Goal: Information Seeking & Learning: Find contact information

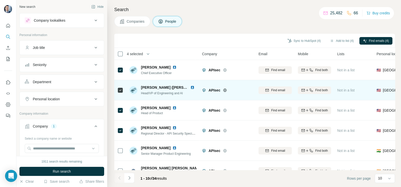
scroll to position [31, 0]
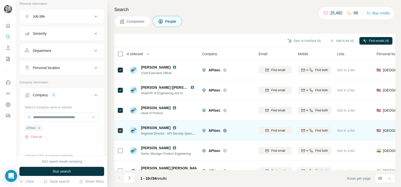
click at [172, 129] on img at bounding box center [174, 128] width 4 height 4
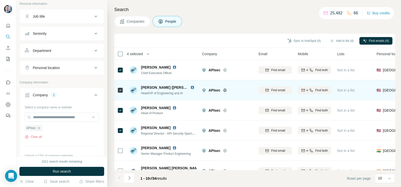
click at [190, 87] on img at bounding box center [192, 87] width 4 height 4
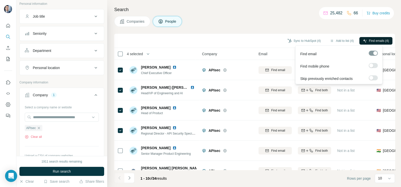
click at [369, 40] on span "Find emails (4)" at bounding box center [379, 41] width 20 height 5
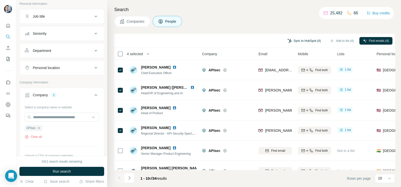
click at [299, 38] on button "Sync to HubSpot (4)" at bounding box center [304, 41] width 40 height 8
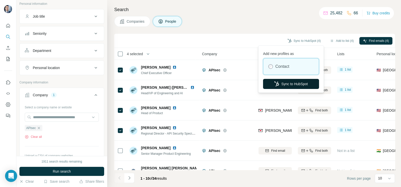
click at [280, 84] on button "Sync to HubSpot" at bounding box center [291, 84] width 56 height 10
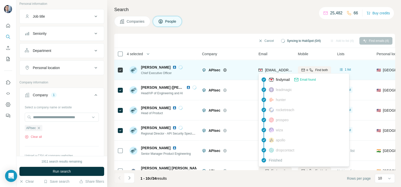
click at [276, 71] on span "[EMAIL_ADDRESS]" at bounding box center [281, 70] width 32 height 4
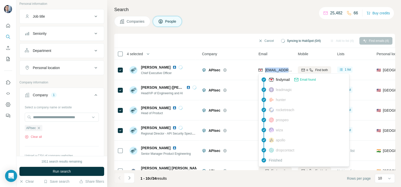
copy tr "[EMAIL_ADDRESS]"
click at [263, 21] on div "Companies People" at bounding box center [254, 21] width 280 height 11
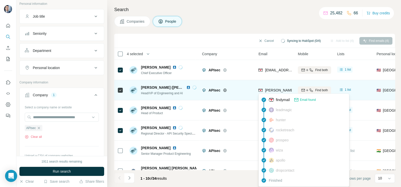
click at [275, 90] on span "[PERSON_NAME][EMAIL_ADDRESS]" at bounding box center [295, 90] width 60 height 4
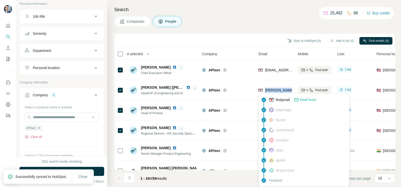
copy tr "[PERSON_NAME][EMAIL_ADDRESS]"
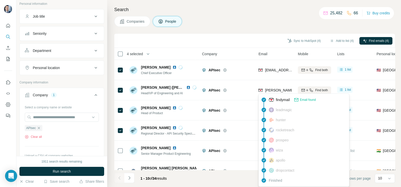
click at [255, 33] on div "Search Companies People Sync to HubSpot (4) Add to list (4) Find emails (4) 4 s…" at bounding box center [254, 93] width 294 height 187
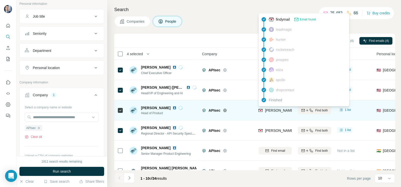
click at [270, 110] on span "[PERSON_NAME][EMAIL_ADDRESS]" at bounding box center [295, 110] width 60 height 4
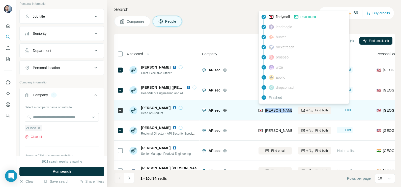
copy tr "[PERSON_NAME][EMAIL_ADDRESS]"
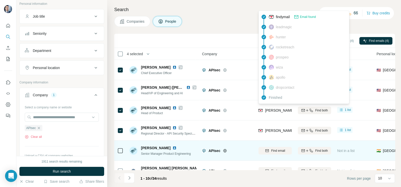
click at [270, 141] on td "Find email" at bounding box center [274, 151] width 39 height 20
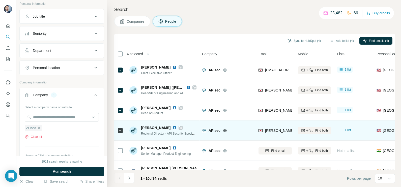
click at [272, 132] on span "[PERSON_NAME][EMAIL_ADDRESS]" at bounding box center [295, 131] width 60 height 4
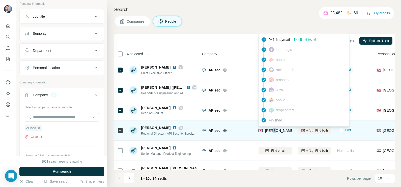
click at [272, 132] on span "[PERSON_NAME][EMAIL_ADDRESS]" at bounding box center [295, 131] width 60 height 4
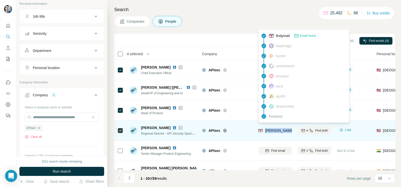
click at [272, 132] on span "[PERSON_NAME][EMAIL_ADDRESS]" at bounding box center [295, 131] width 60 height 4
copy tr "[PERSON_NAME][EMAIL_ADDRESS]"
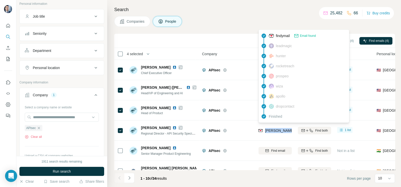
click at [39, 129] on icon "button" at bounding box center [39, 128] width 4 height 4
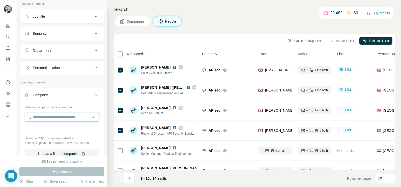
click at [47, 117] on input "text" at bounding box center [62, 117] width 74 height 9
paste input "********"
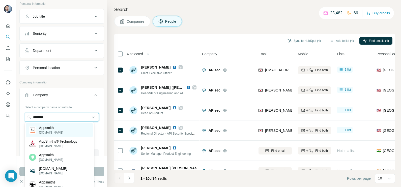
type input "********"
click at [63, 128] on div "Appsmith [DOMAIN_NAME]" at bounding box center [59, 130] width 67 height 14
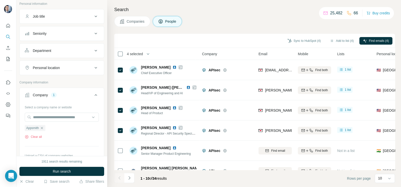
click at [137, 24] on button "Companies" at bounding box center [132, 21] width 36 height 11
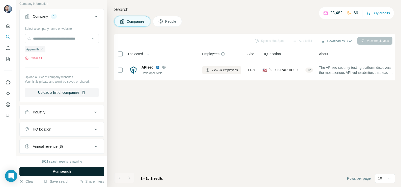
click at [56, 172] on span "Run search" at bounding box center [62, 171] width 18 height 5
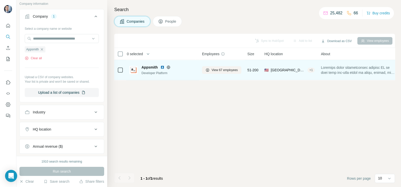
click at [169, 66] on icon at bounding box center [168, 67] width 1 height 3
click at [218, 71] on span "View 67 employees" at bounding box center [224, 70] width 26 height 5
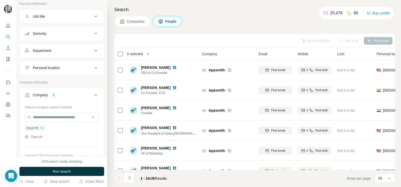
click at [138, 24] on span "Companies" at bounding box center [136, 21] width 18 height 5
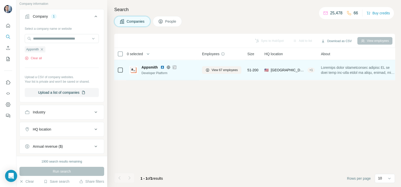
click at [175, 68] on icon at bounding box center [174, 67] width 3 height 4
click at [222, 71] on span "View 67 employees" at bounding box center [224, 70] width 26 height 5
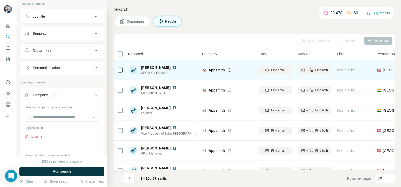
click at [42, 126] on icon "button" at bounding box center [42, 128] width 4 height 4
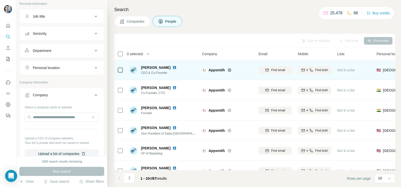
click at [139, 22] on span "Companies" at bounding box center [136, 21] width 18 height 5
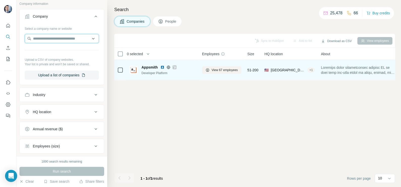
click at [48, 39] on input "text" at bounding box center [62, 38] width 74 height 9
paste input "**********"
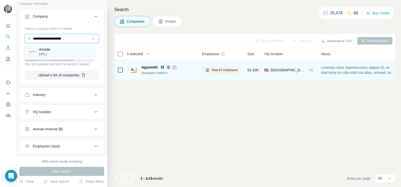
type input "**********"
click at [57, 51] on div "Arcade [URL]" at bounding box center [59, 52] width 67 height 14
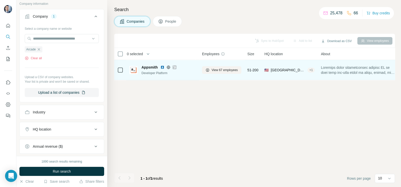
click at [67, 169] on button "Run search" at bounding box center [61, 171] width 85 height 9
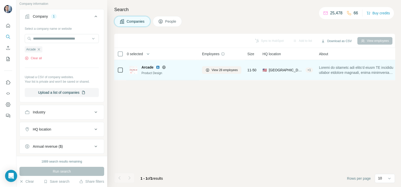
click at [164, 67] on icon at bounding box center [164, 67] width 4 height 4
click at [218, 71] on span "View 28 employees" at bounding box center [224, 70] width 26 height 5
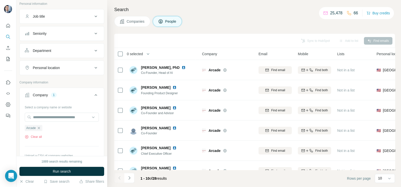
click at [135, 20] on span "Companies" at bounding box center [136, 21] width 18 height 5
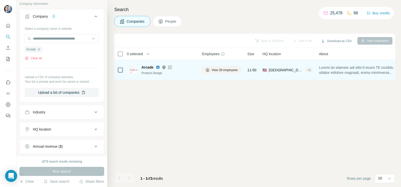
click at [170, 68] on icon at bounding box center [169, 67] width 3 height 4
click at [220, 72] on span "View 28 employees" at bounding box center [224, 70] width 26 height 5
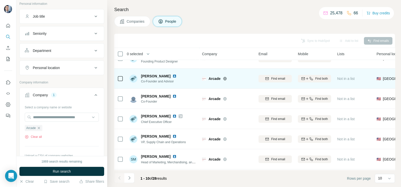
scroll to position [63, 0]
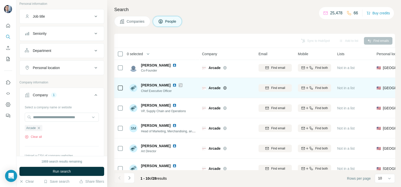
click at [172, 86] on img at bounding box center [174, 85] width 4 height 4
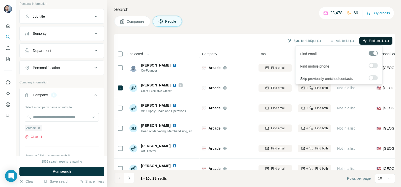
click at [373, 39] on span "Find emails (1)" at bounding box center [379, 41] width 20 height 5
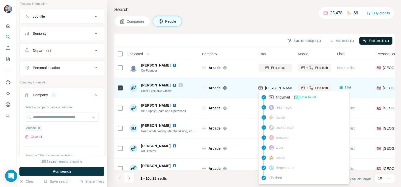
click at [279, 88] on span "[PERSON_NAME][EMAIL_ADDRESS]" at bounding box center [295, 88] width 60 height 4
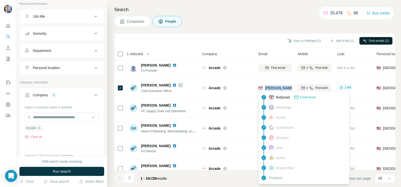
copy tr "[PERSON_NAME][EMAIL_ADDRESS]"
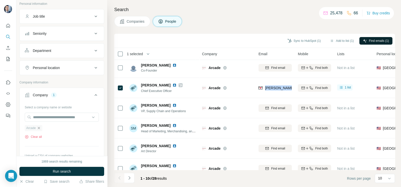
click at [39, 127] on icon "button" at bounding box center [39, 128] width 4 height 4
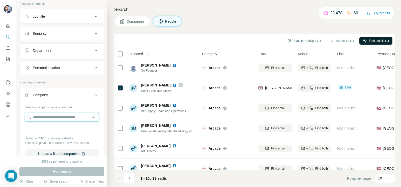
click at [44, 118] on input "text" at bounding box center [62, 117] width 74 height 9
paste input "**********"
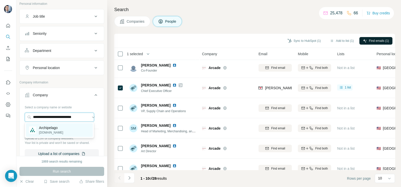
type input "**********"
click at [54, 132] on p "[DOMAIN_NAME]" at bounding box center [51, 132] width 24 height 5
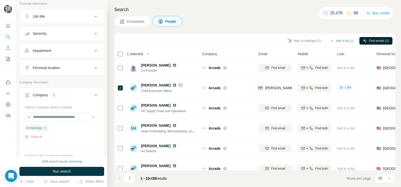
click at [139, 22] on span "Companies" at bounding box center [136, 21] width 18 height 5
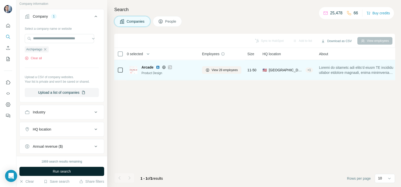
click at [70, 171] on span "Run search" at bounding box center [62, 171] width 18 height 5
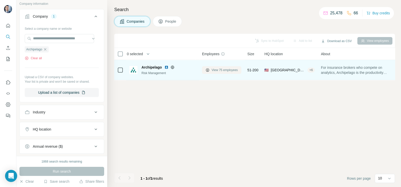
click at [215, 69] on span "View 75 employees" at bounding box center [224, 70] width 26 height 5
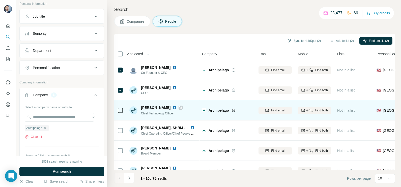
click at [180, 108] on icon at bounding box center [180, 108] width 3 height 4
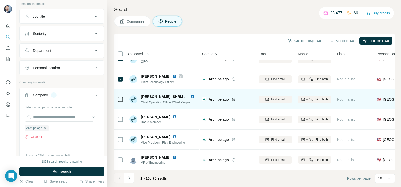
click at [123, 100] on icon at bounding box center [120, 99] width 6 height 6
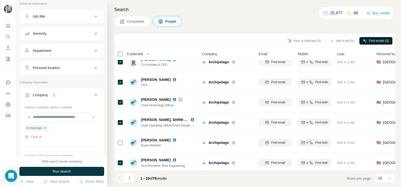
scroll to position [0, 0]
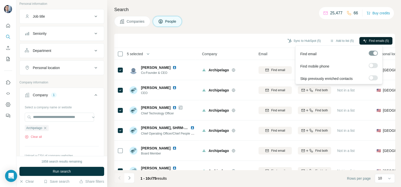
click at [378, 43] on span "Find emails (5)" at bounding box center [379, 41] width 20 height 5
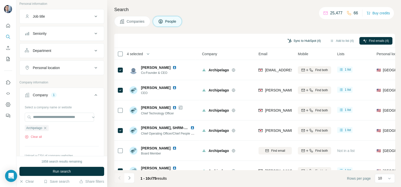
click at [308, 39] on button "Sync to HubSpot (4)" at bounding box center [304, 41] width 40 height 8
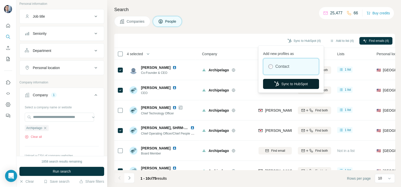
click at [289, 83] on button "Sync to HubSpot" at bounding box center [291, 84] width 56 height 10
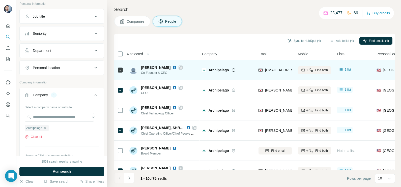
click at [276, 66] on div "[EMAIL_ADDRESS][DOMAIN_NAME]" at bounding box center [274, 70] width 33 height 14
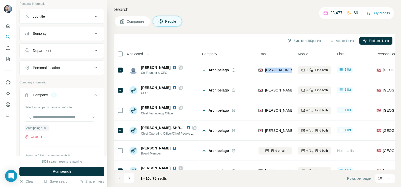
copy tr "[EMAIL_ADDRESS][DOMAIN_NAME]"
click at [228, 49] on th "Company" at bounding box center [227, 54] width 56 height 12
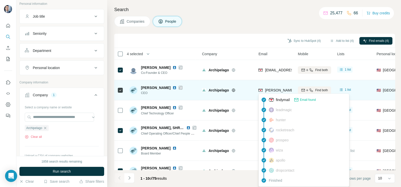
click at [274, 89] on span "[PERSON_NAME][EMAIL_ADDRESS][DOMAIN_NAME]" at bounding box center [309, 90] width 89 height 4
click at [273, 89] on span "[PERSON_NAME][EMAIL_ADDRESS][DOMAIN_NAME]" at bounding box center [309, 90] width 89 height 4
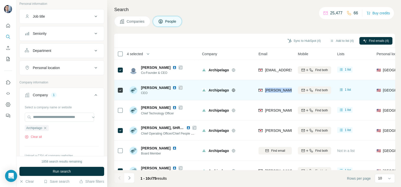
click at [273, 89] on span "[PERSON_NAME][EMAIL_ADDRESS][DOMAIN_NAME]" at bounding box center [309, 90] width 89 height 4
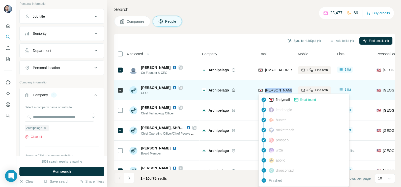
click at [273, 89] on span "[PERSON_NAME][EMAIL_ADDRESS][DOMAIN_NAME]" at bounding box center [309, 90] width 89 height 4
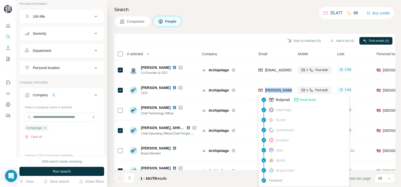
copy tr "[PERSON_NAME][EMAIL_ADDRESS][DOMAIN_NAME]"
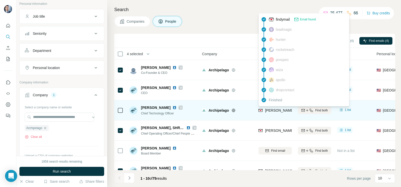
click at [277, 109] on span "[PERSON_NAME][EMAIL_ADDRESS][DOMAIN_NAME]" at bounding box center [309, 110] width 89 height 4
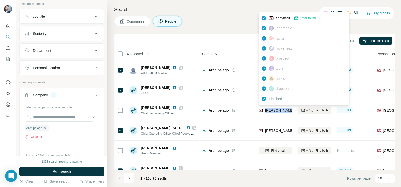
copy tr "[PERSON_NAME][EMAIL_ADDRESS][DOMAIN_NAME]"
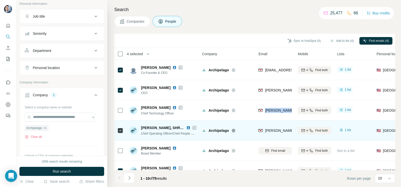
click at [277, 127] on div "[PERSON_NAME][EMAIL_ADDRESS][DOMAIN_NAME]" at bounding box center [274, 130] width 33 height 14
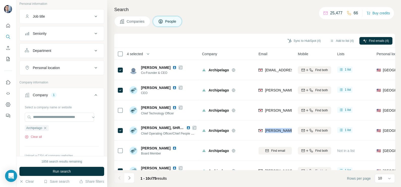
copy tr "[PERSON_NAME][EMAIL_ADDRESS][DOMAIN_NAME]"
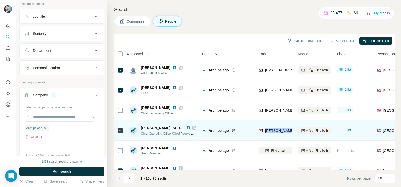
scroll to position [31, 0]
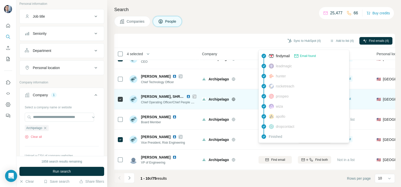
click at [275, 139] on div "Finished" at bounding box center [304, 137] width 88 height 10
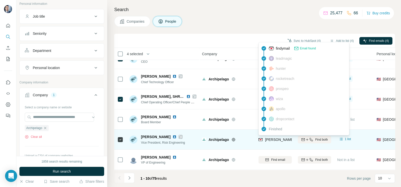
click at [277, 138] on span "[PERSON_NAME][EMAIL_ADDRESS][DOMAIN_NAME]" at bounding box center [309, 140] width 89 height 4
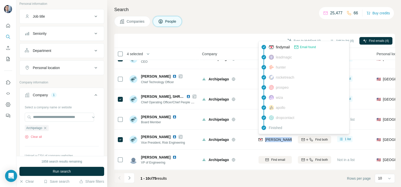
copy tr "[PERSON_NAME][EMAIL_ADDRESS][DOMAIN_NAME]"
click at [247, 26] on div "Companies People" at bounding box center [254, 21] width 280 height 11
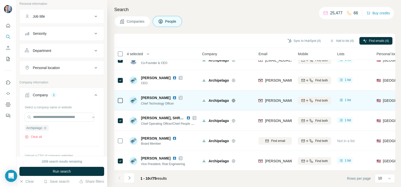
scroll to position [0, 0]
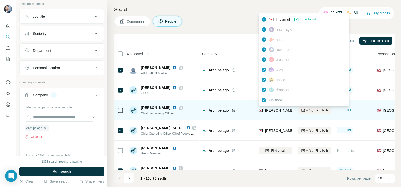
click at [274, 113] on div "[PERSON_NAME][EMAIL_ADDRESS][DOMAIN_NAME]" at bounding box center [303, 111] width 91 height 6
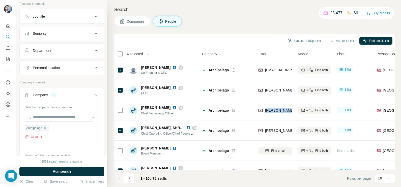
click at [127, 25] on button "Companies" at bounding box center [132, 21] width 36 height 11
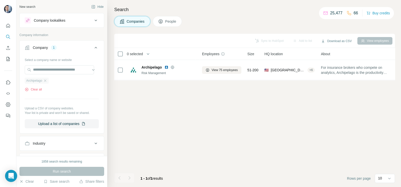
click at [46, 83] on div "Archipelago" at bounding box center [37, 81] width 24 height 6
click at [47, 79] on icon "button" at bounding box center [45, 81] width 4 height 4
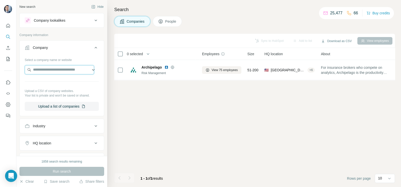
click at [54, 69] on input "text" at bounding box center [59, 69] width 69 height 9
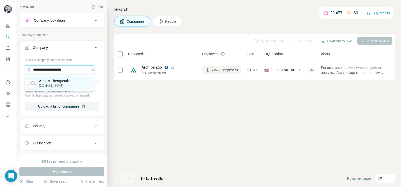
type input "**********"
click at [56, 85] on p "[DOMAIN_NAME]" at bounding box center [55, 85] width 32 height 5
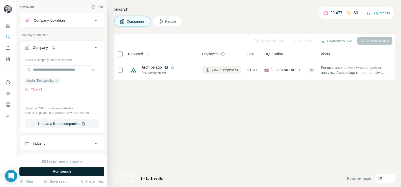
click at [76, 174] on button "Run search" at bounding box center [61, 171] width 85 height 9
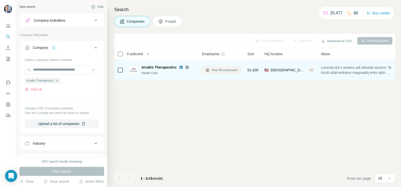
click at [219, 70] on span "View 68 employees" at bounding box center [224, 70] width 26 height 5
